Goal: Navigation & Orientation: Understand site structure

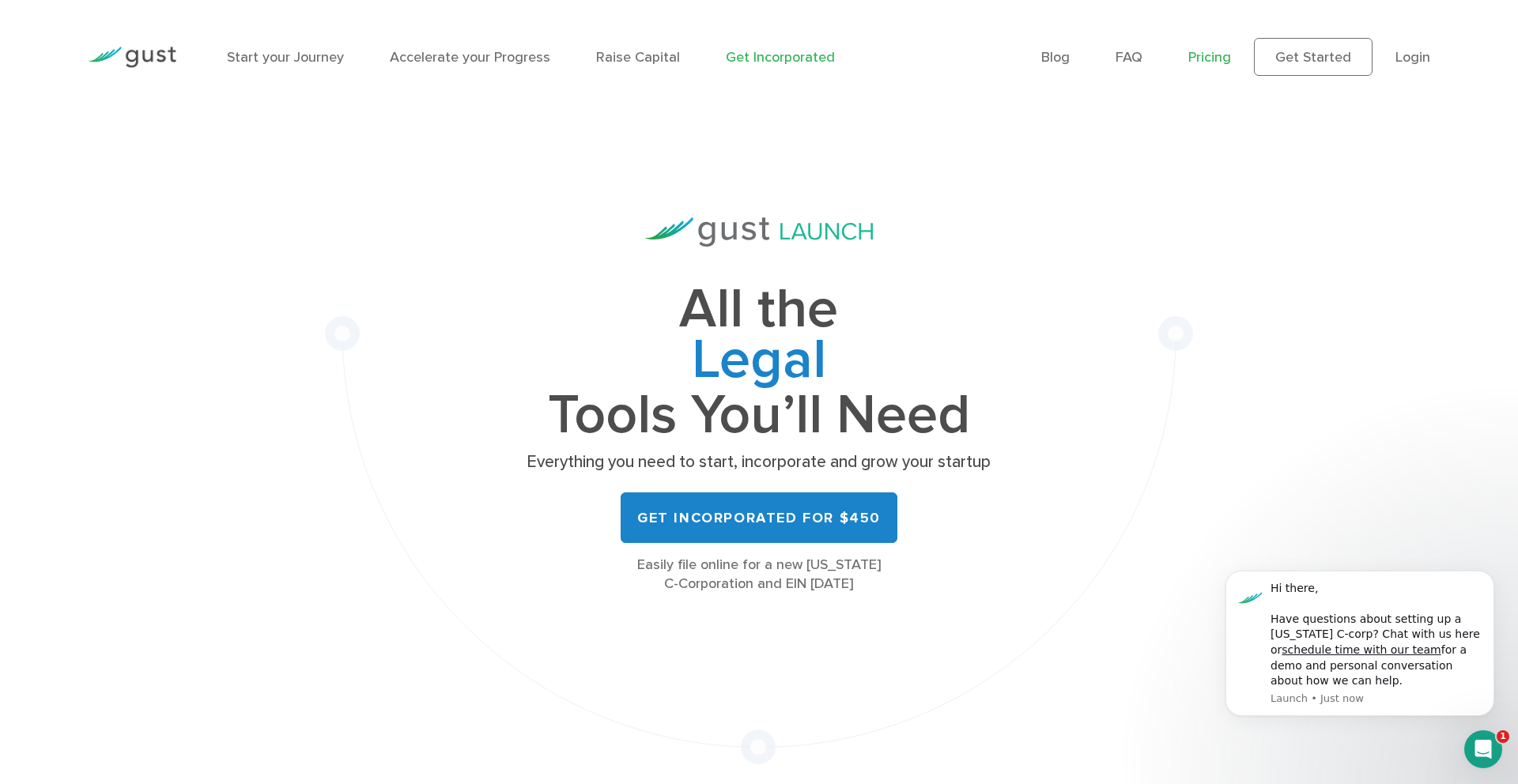
click at [1201, 61] on link "Pricing" at bounding box center [1209, 57] width 43 height 17
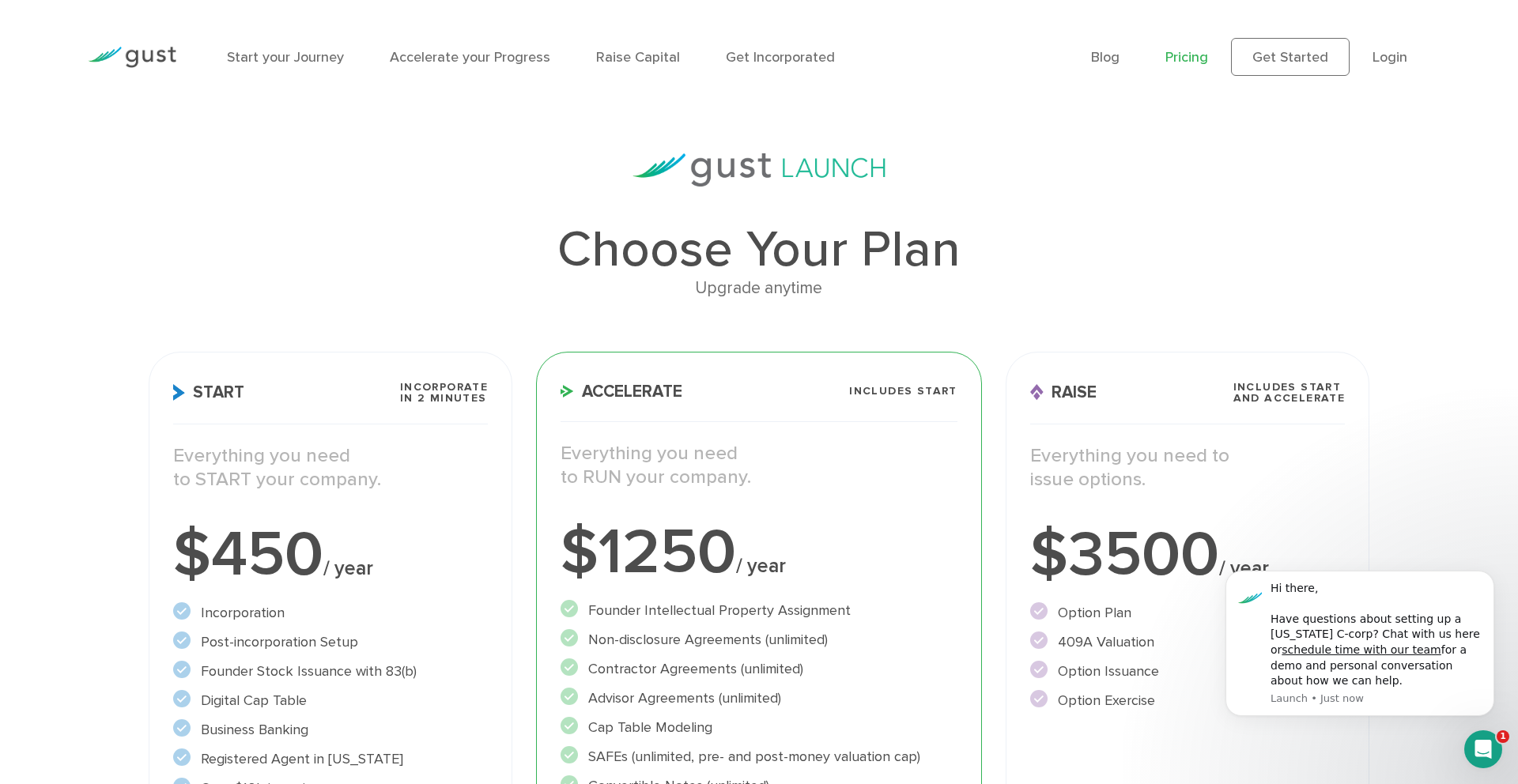
click at [154, 59] on img at bounding box center [131, 57] width 88 height 21
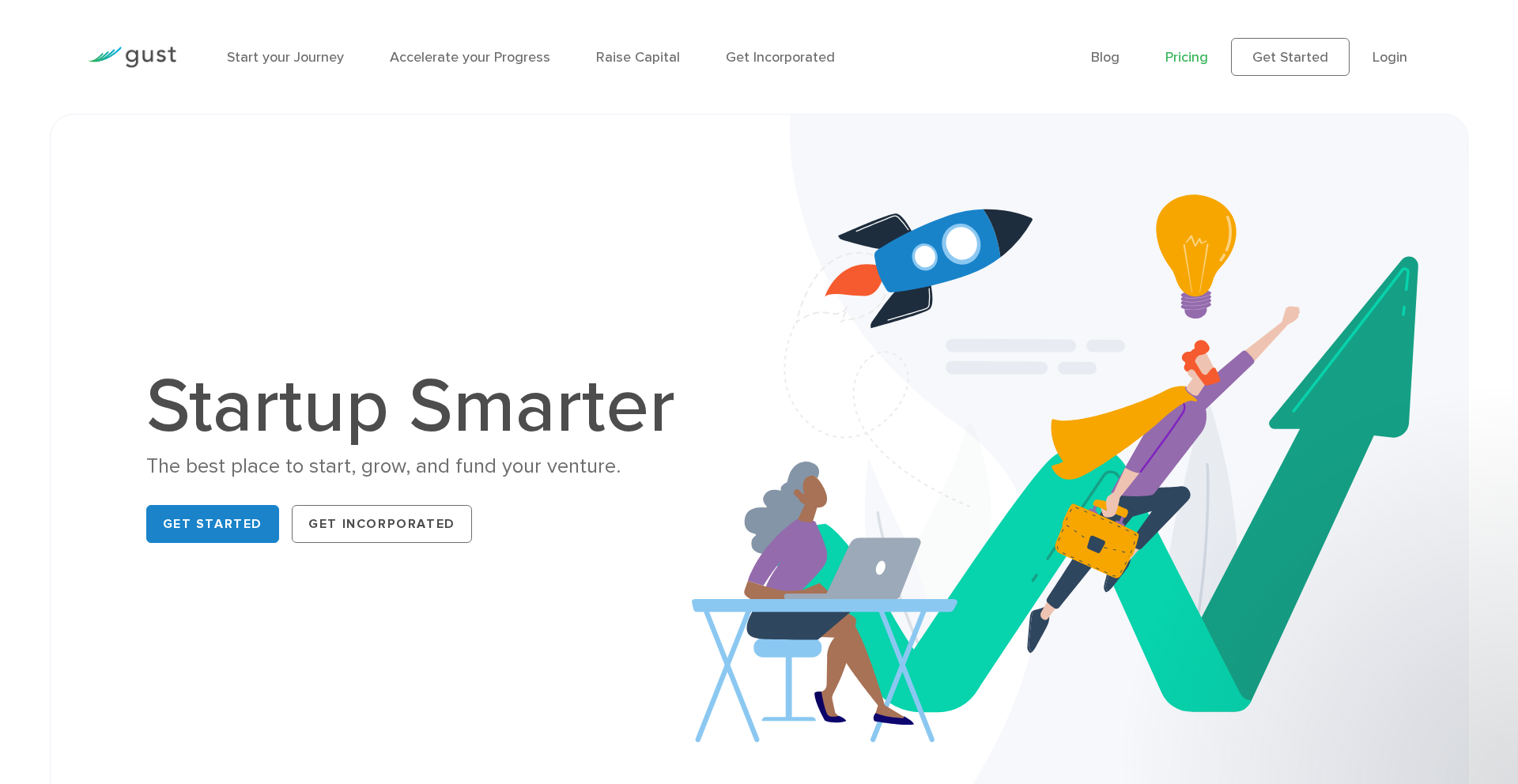
click at [1190, 57] on link "Pricing" at bounding box center [1186, 57] width 43 height 17
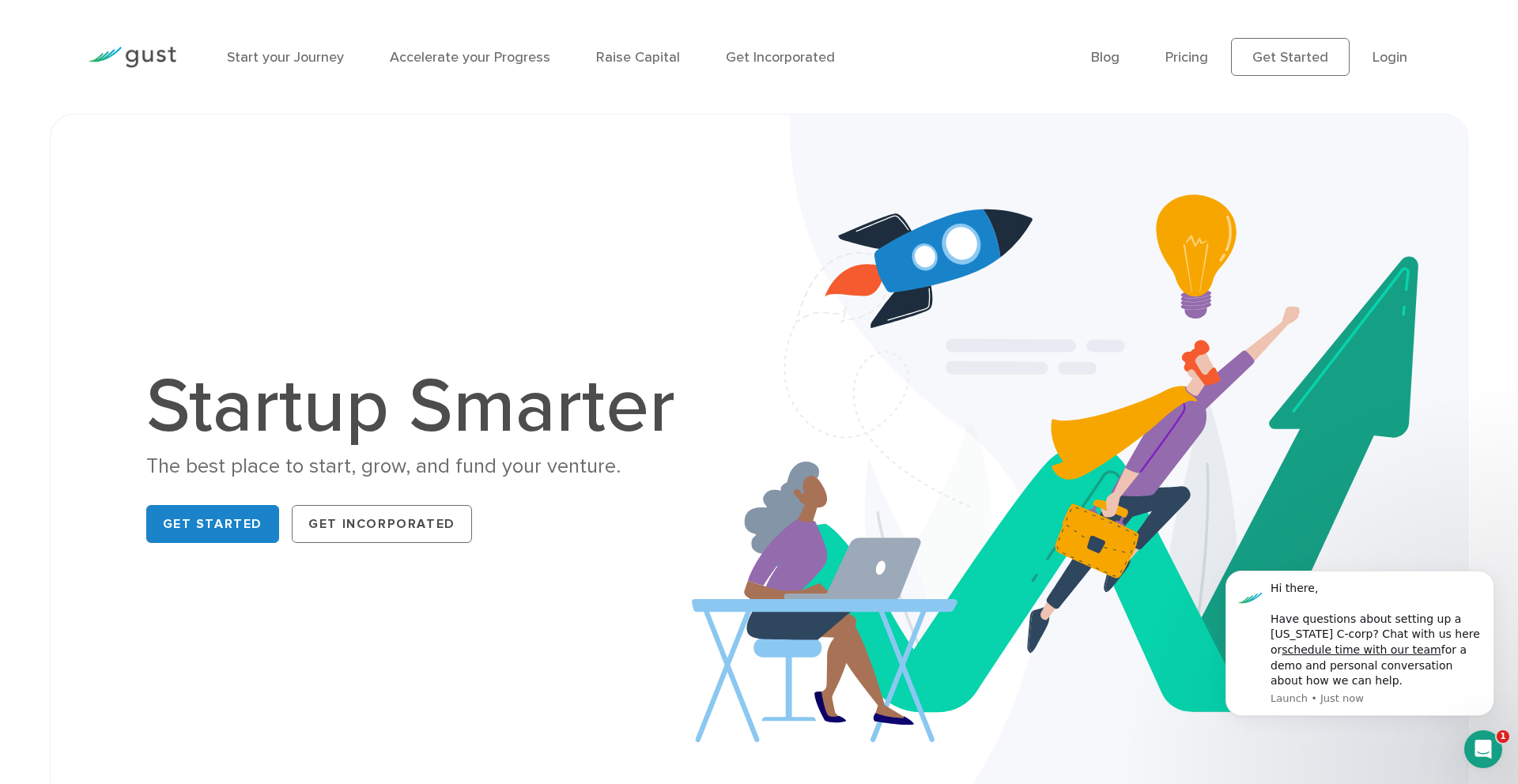
scroll to position [4, 0]
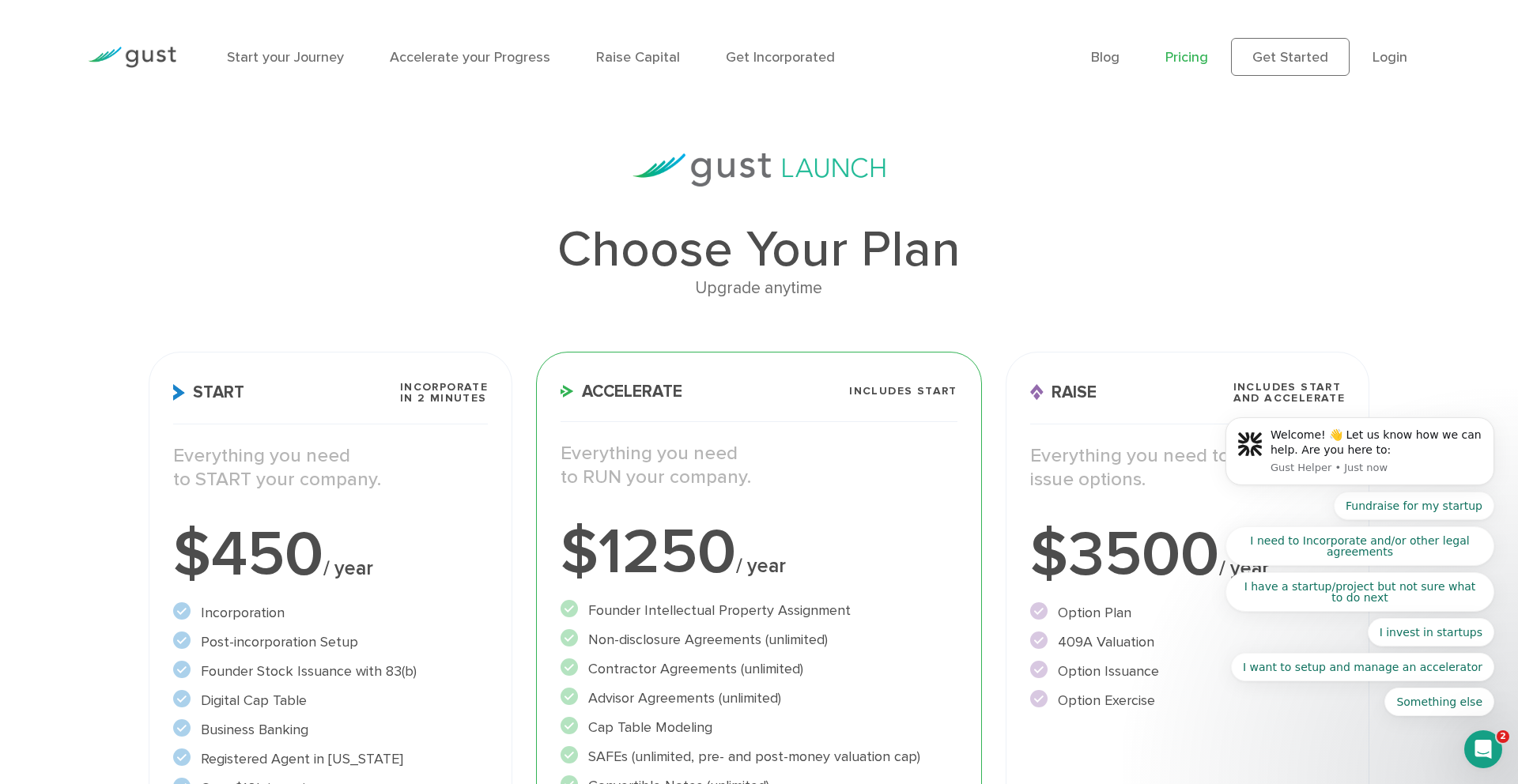
click at [137, 52] on img at bounding box center [131, 57] width 88 height 21
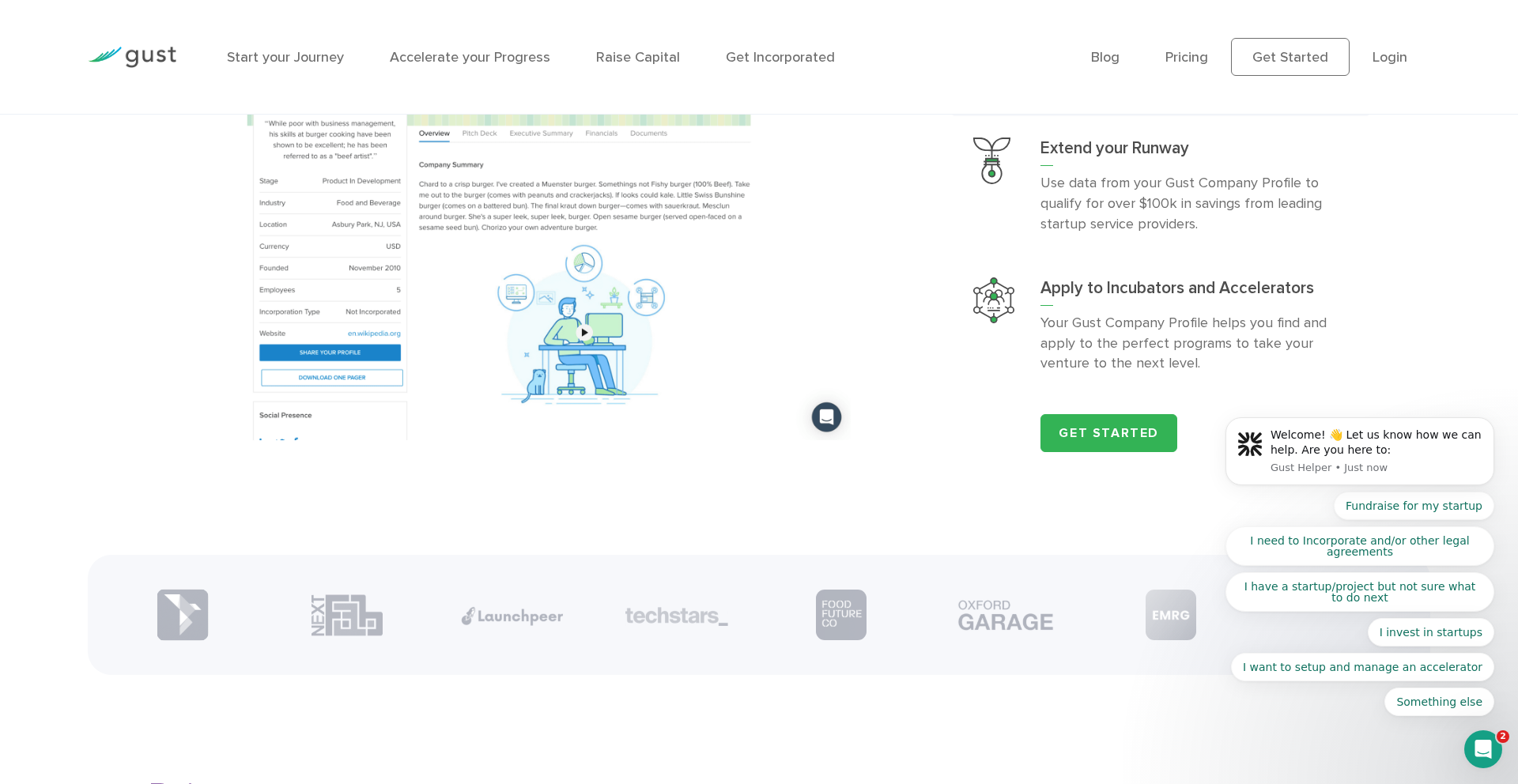
scroll to position [1915, 0]
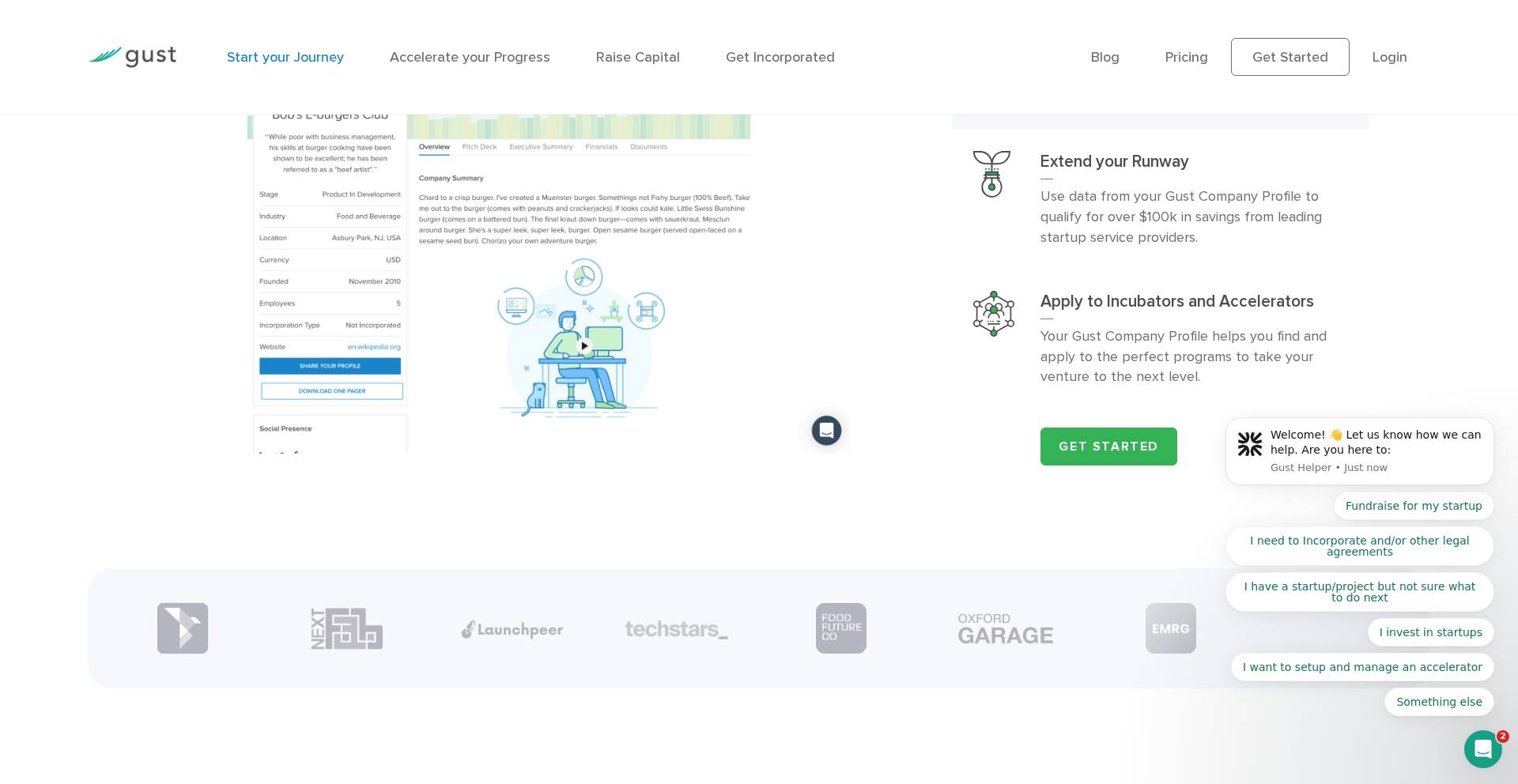
click at [327, 58] on link "Start your Journey" at bounding box center [286, 57] width 117 height 17
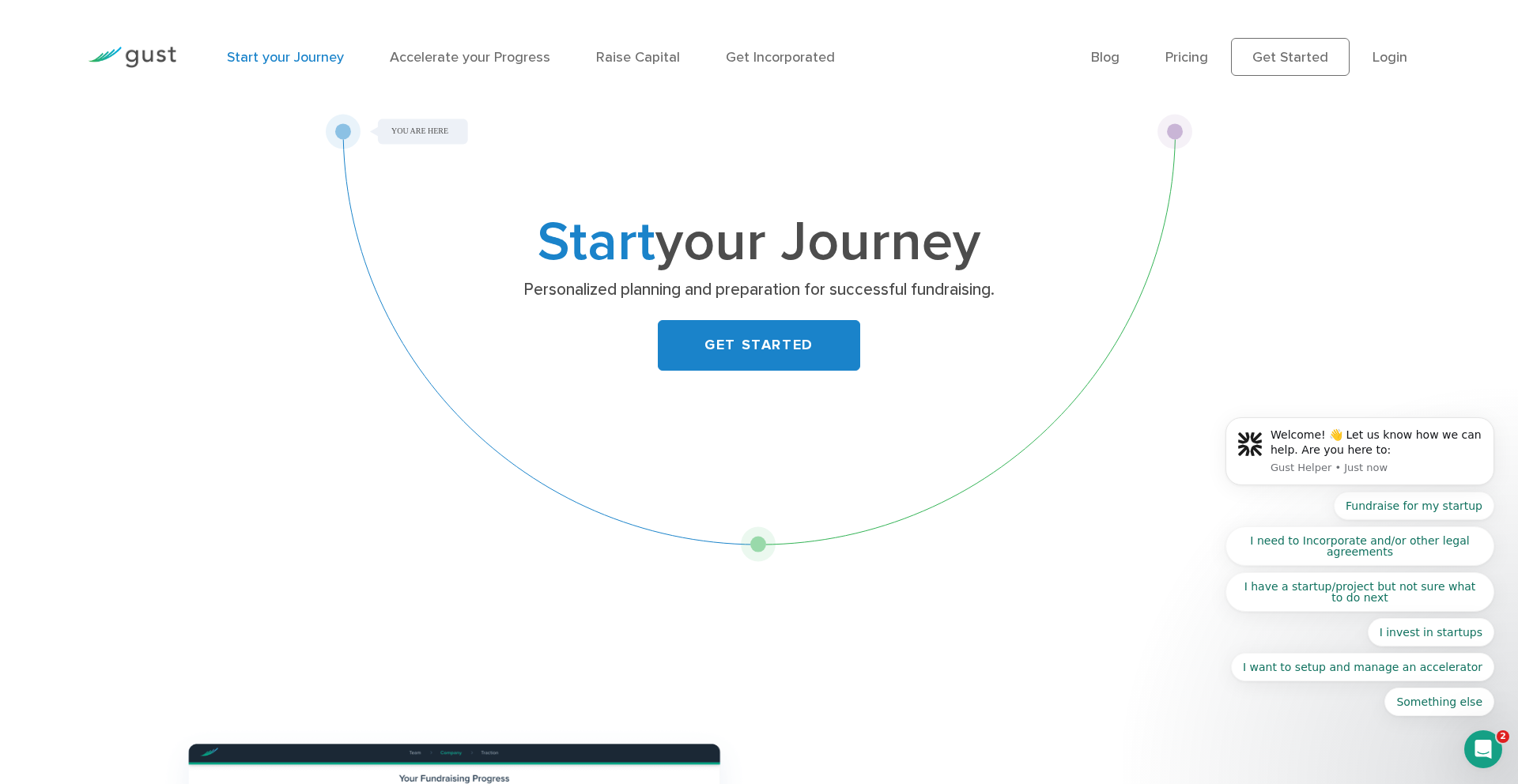
click at [1078, 63] on div "Start your Journey Accelerate your Progress Raise Capital Get Incorporated" at bounding box center [646, 57] width 864 height 69
click at [1134, 54] on ul "Blog FAQ Pricing Get Started Login Login" at bounding box center [1260, 56] width 339 height 38
click at [1105, 56] on link "Blog" at bounding box center [1105, 57] width 29 height 17
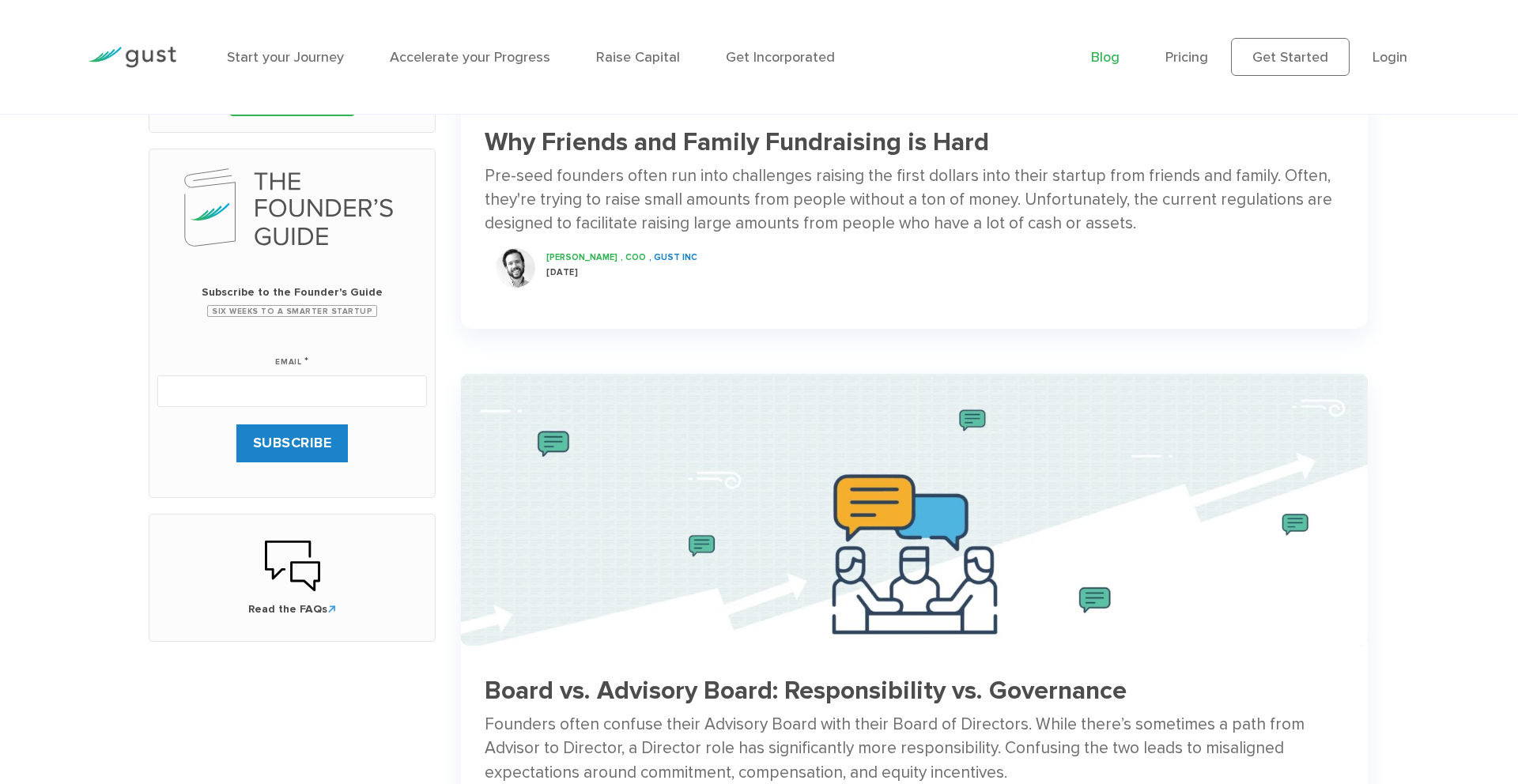
scroll to position [457, 0]
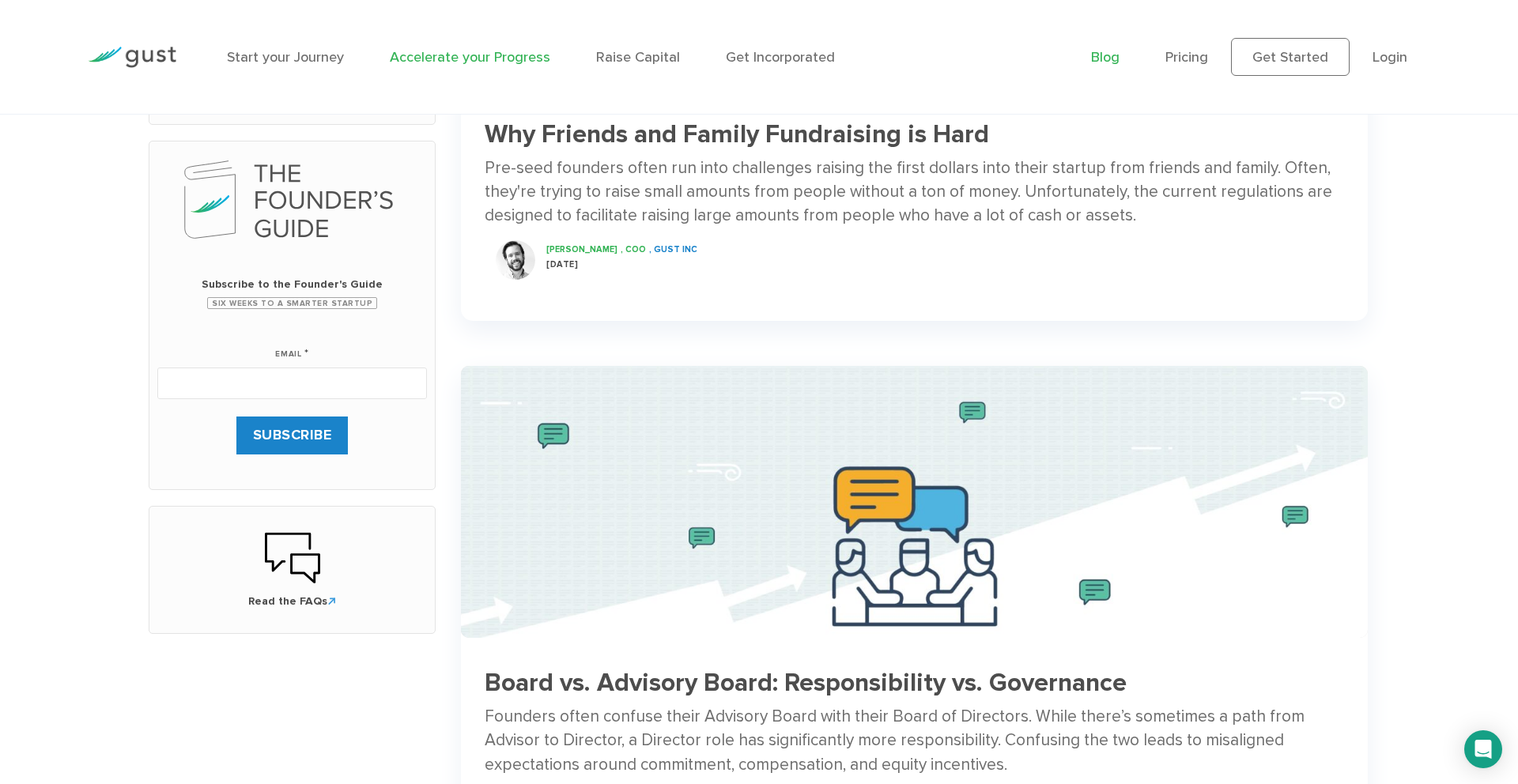
click at [461, 54] on link "Accelerate your Progress" at bounding box center [470, 57] width 161 height 17
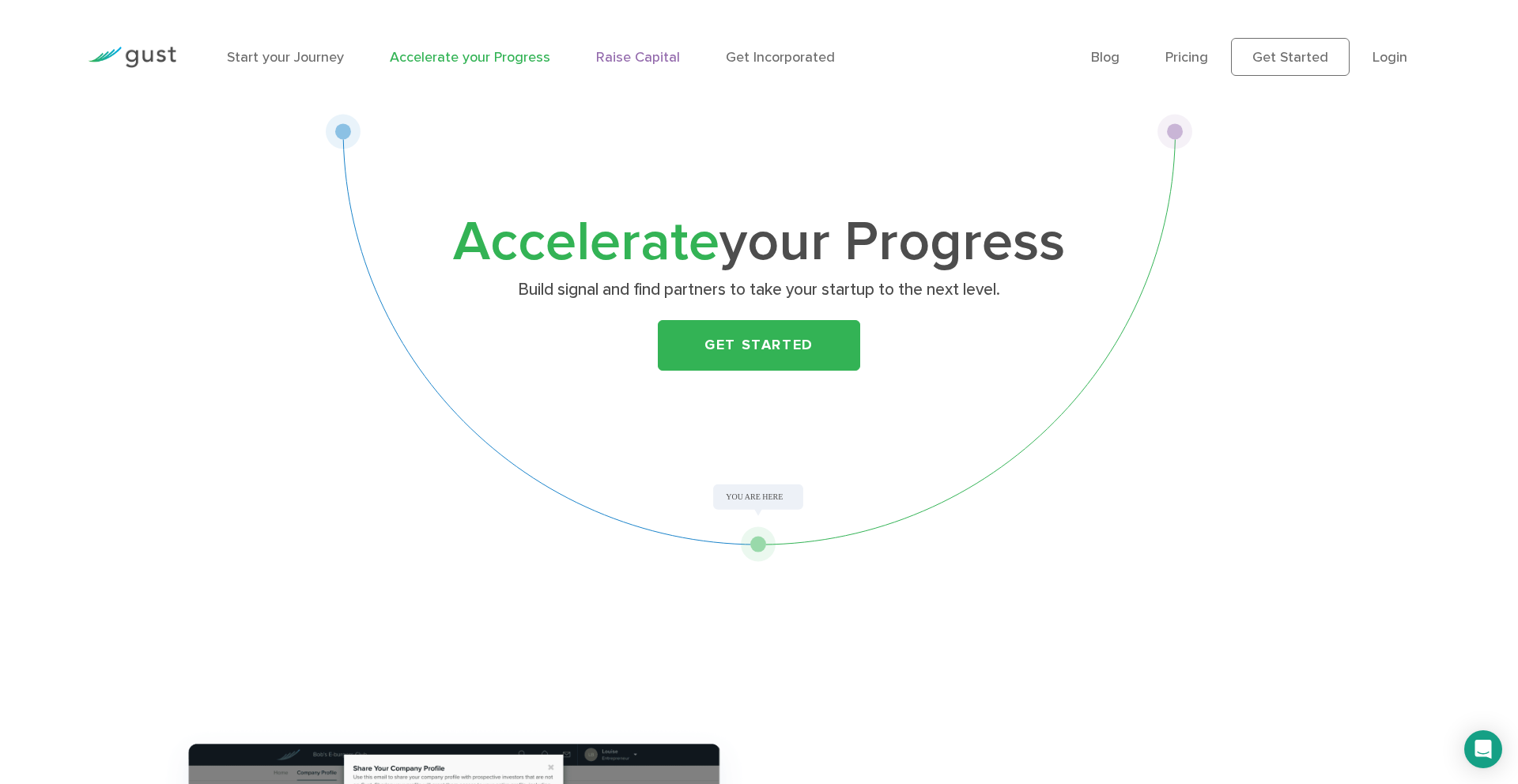
click at [652, 63] on link "Raise Capital" at bounding box center [638, 57] width 84 height 17
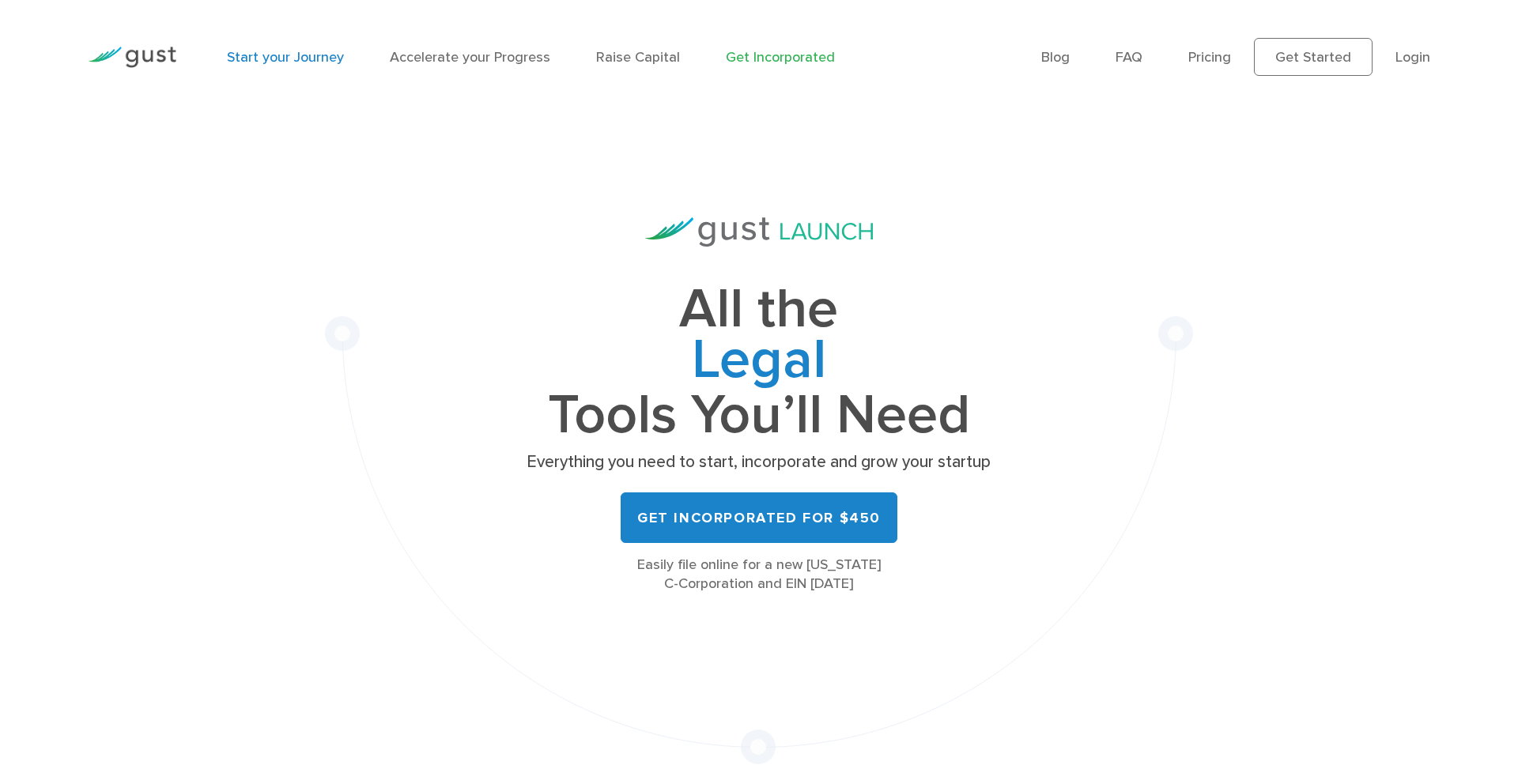
click at [300, 61] on link "Start your Journey" at bounding box center [286, 57] width 117 height 17
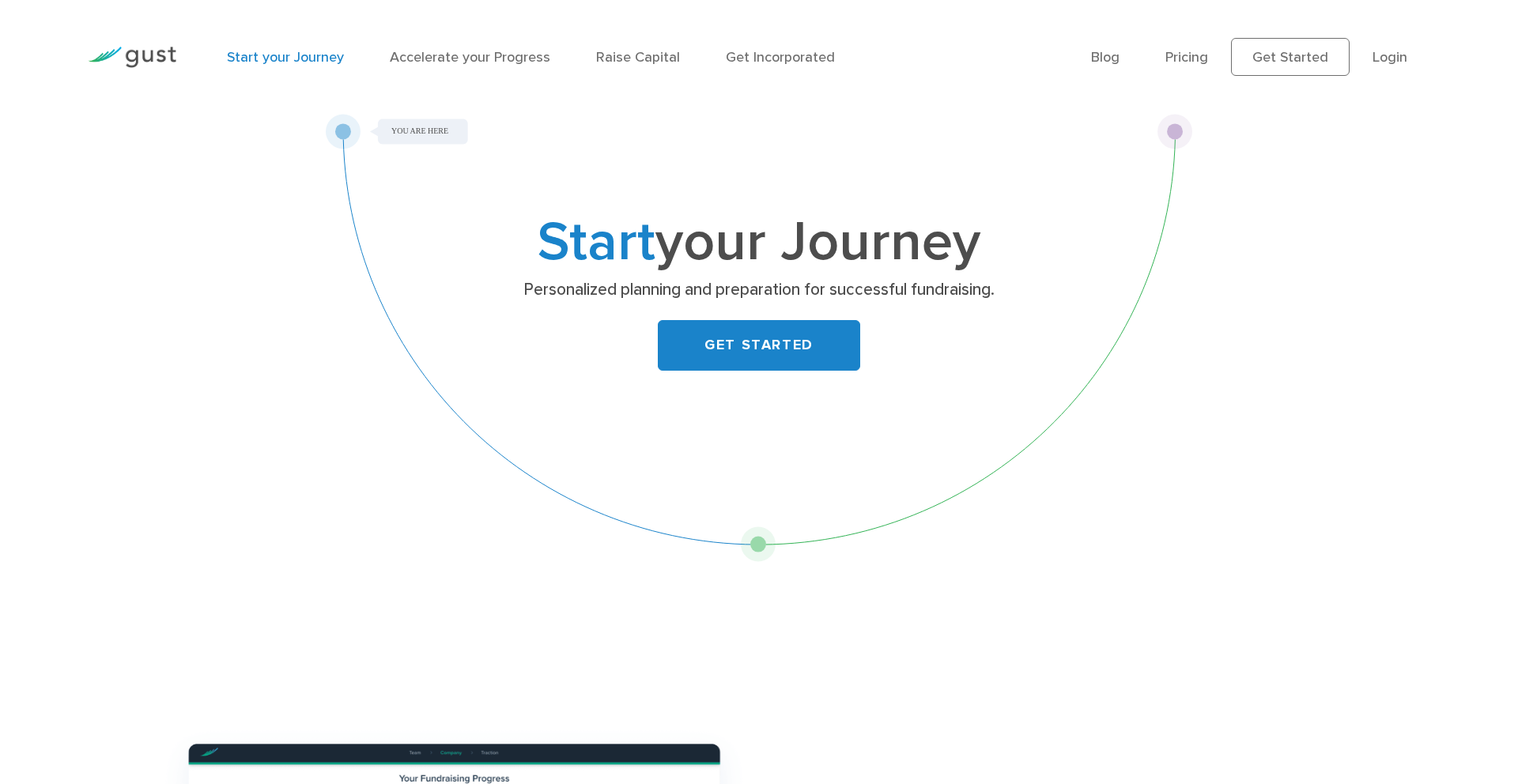
click at [167, 62] on img at bounding box center [131, 57] width 88 height 21
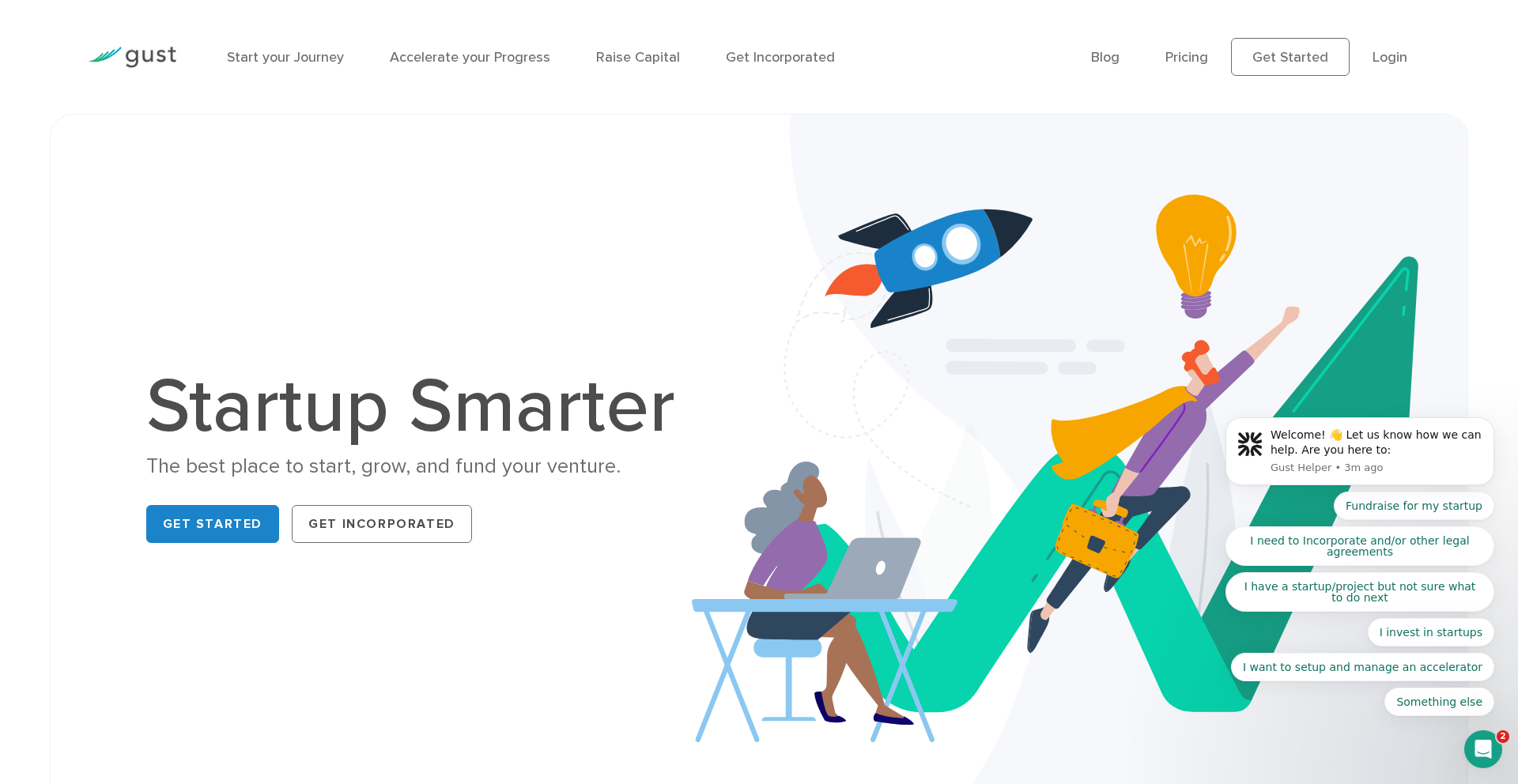
click at [139, 48] on img at bounding box center [131, 57] width 88 height 21
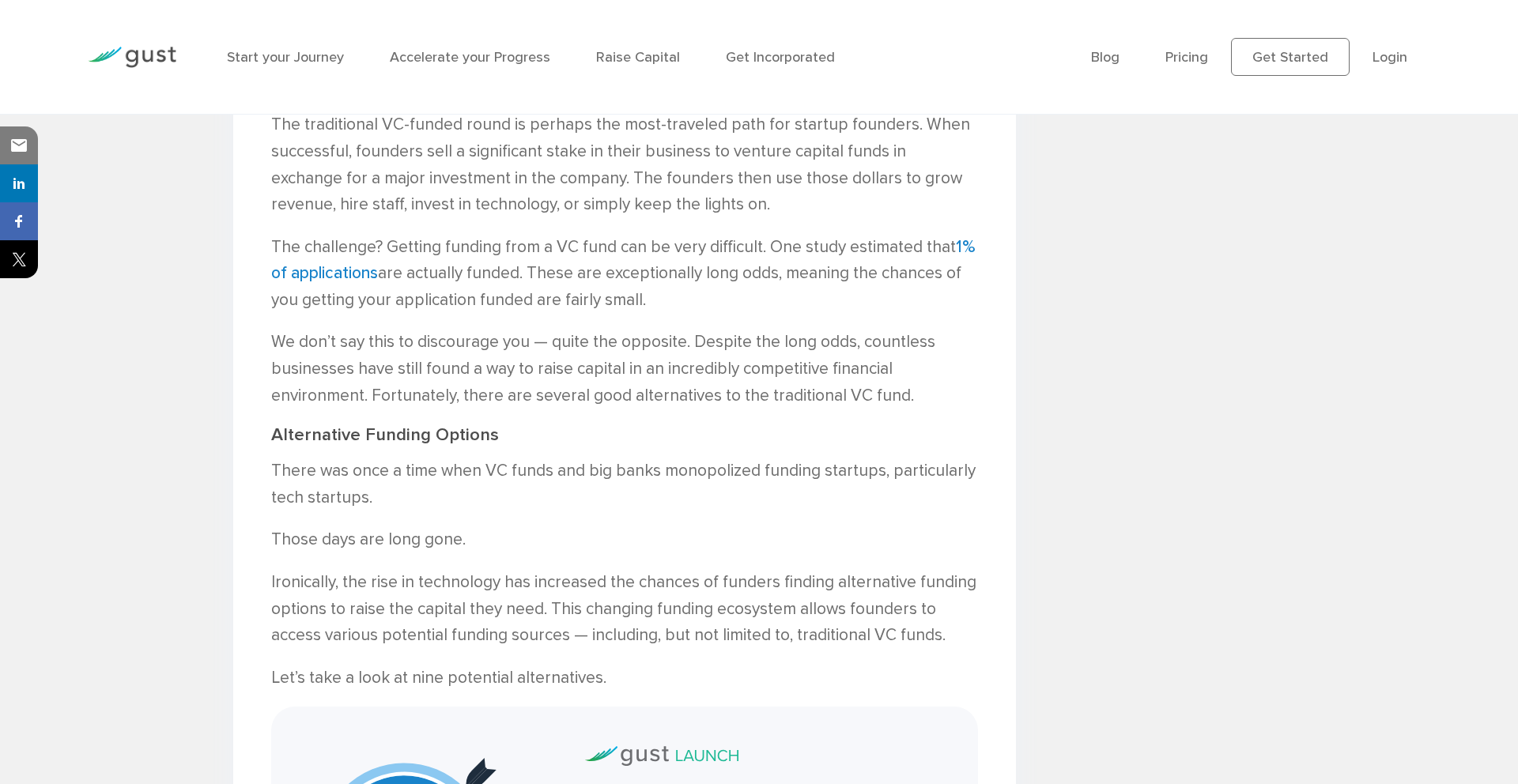
scroll to position [1891, 0]
